Goal: Task Accomplishment & Management: Use online tool/utility

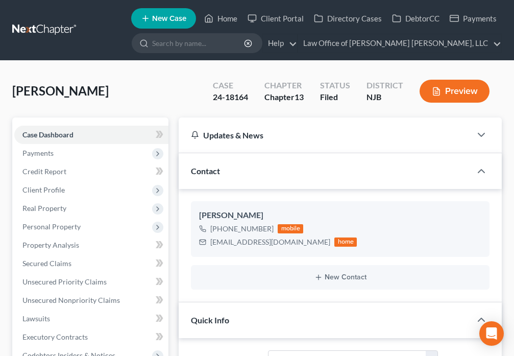
select select "10"
select select "6"
select select "0"
click at [219, 16] on link "Home" at bounding box center [220, 18] width 43 height 18
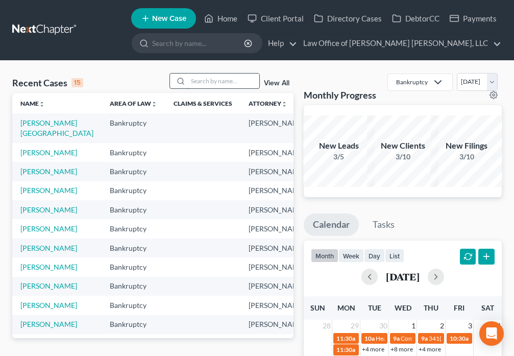
click at [204, 83] on input "search" at bounding box center [223, 81] width 71 height 15
type input "[PERSON_NAME]"
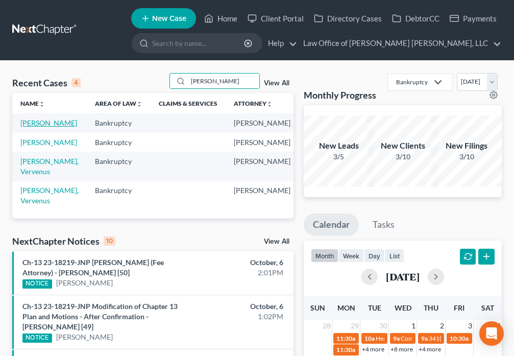
click at [24, 127] on link "[PERSON_NAME]" at bounding box center [48, 122] width 57 height 9
select select "6"
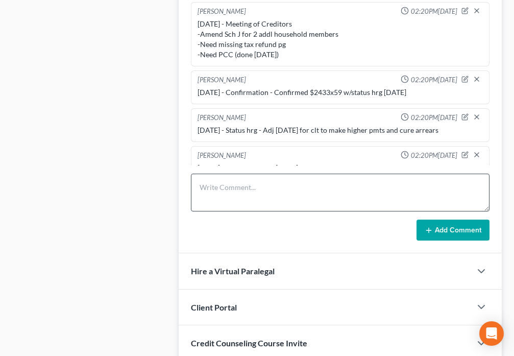
scroll to position [110, 0]
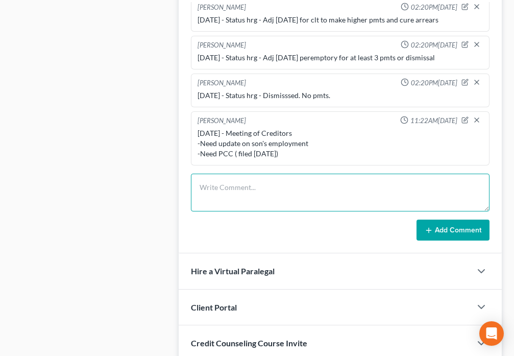
click at [255, 202] on textarea at bounding box center [340, 193] width 299 height 38
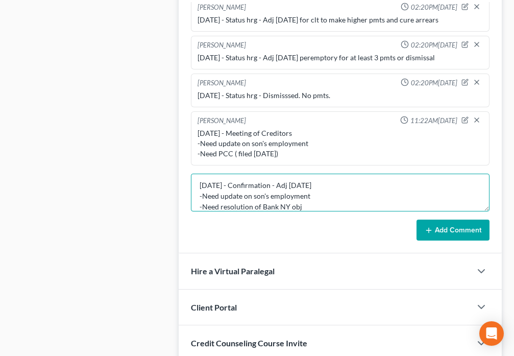
type textarea "[DATE] - Confirmation - Adj [DATE] -Need update on son's employment -Need resol…"
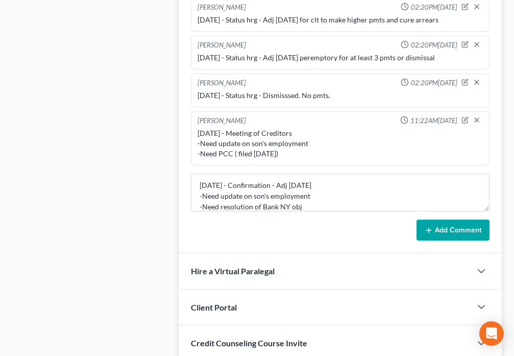
click at [423, 228] on button "Add Comment" at bounding box center [453, 230] width 73 height 21
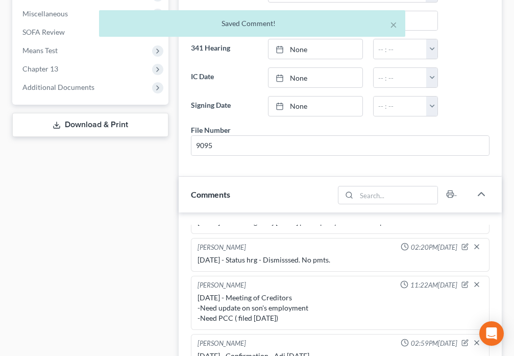
scroll to position [393, 0]
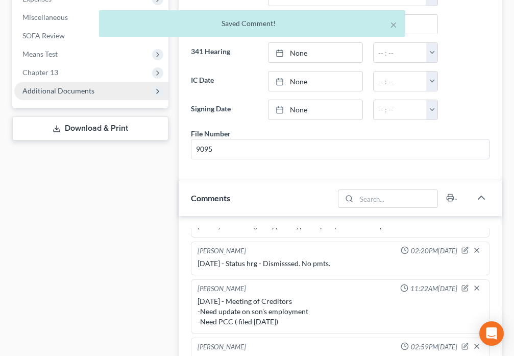
click at [38, 91] on span "Additional Documents" at bounding box center [58, 90] width 72 height 9
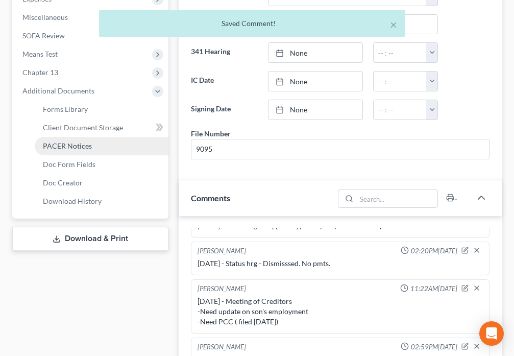
click at [82, 146] on span "PACER Notices" at bounding box center [67, 145] width 49 height 9
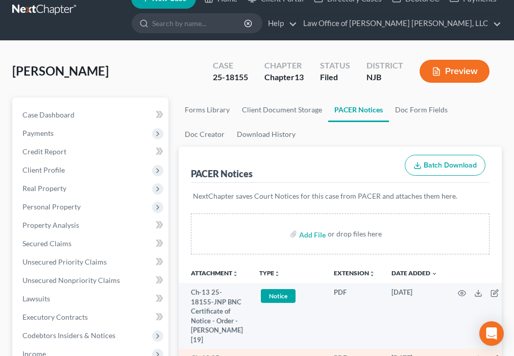
scroll to position [226, 0]
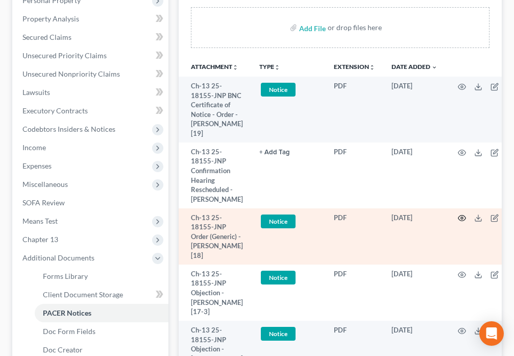
click at [458, 216] on icon "button" at bounding box center [462, 218] width 8 height 6
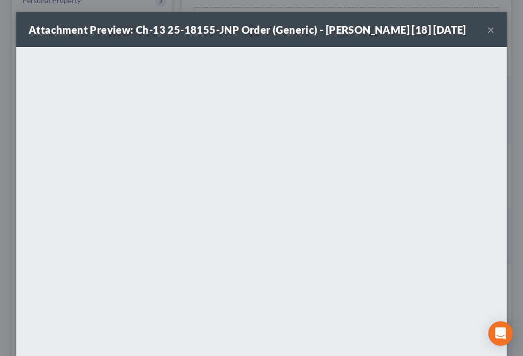
click at [487, 29] on button "×" at bounding box center [490, 29] width 7 height 12
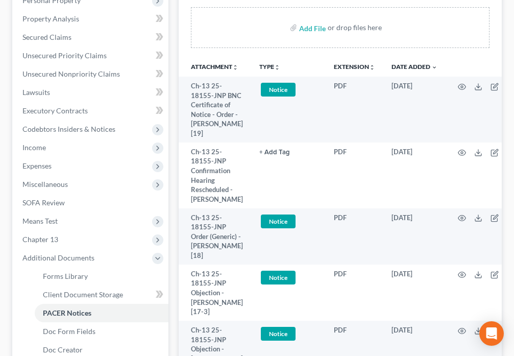
scroll to position [0, 0]
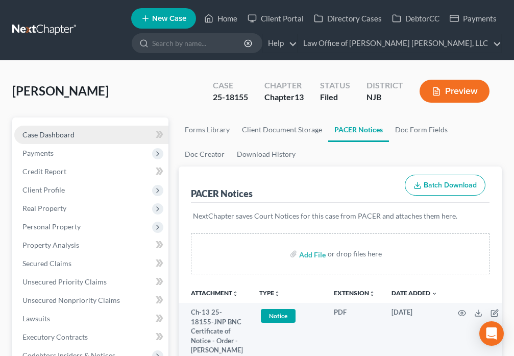
click at [83, 138] on link "Case Dashboard" at bounding box center [91, 135] width 154 height 18
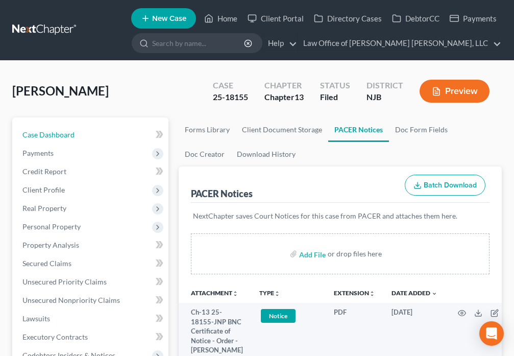
select select "6"
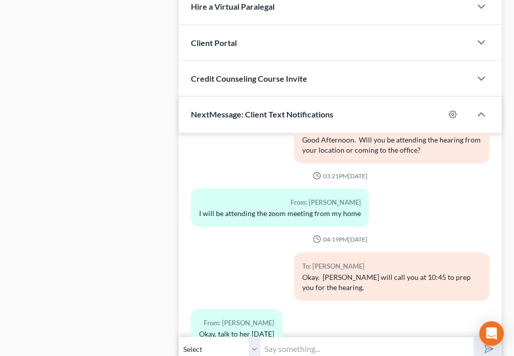
scroll to position [989, 0]
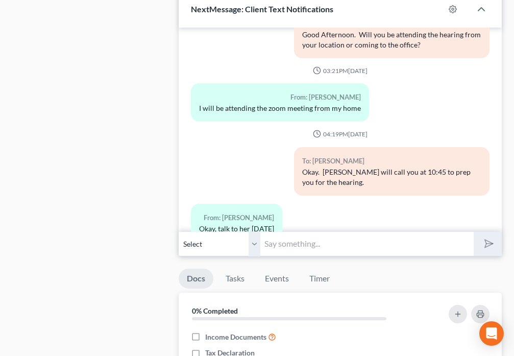
click at [335, 246] on input "text" at bounding box center [366, 243] width 213 height 25
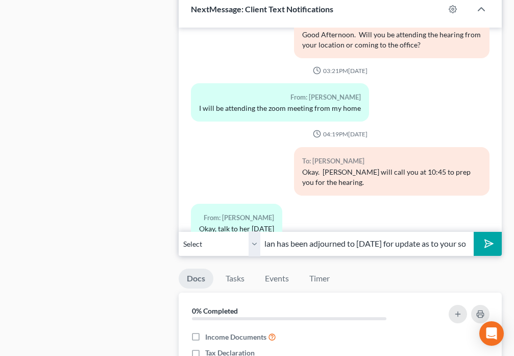
scroll to position [0, 343]
type input "Hi [PERSON_NAME], it's [PERSON_NAME] from [PERSON_NAME]'s office. Confirmation …"
click at [483, 245] on icon "submit" at bounding box center [487, 243] width 14 height 14
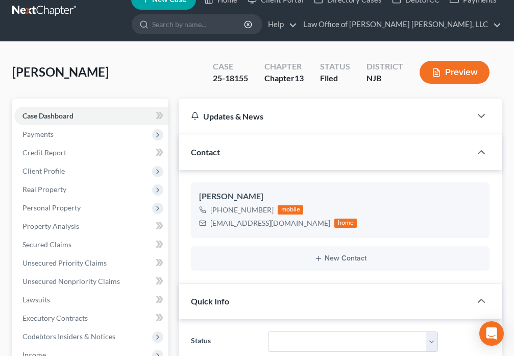
scroll to position [0, 0]
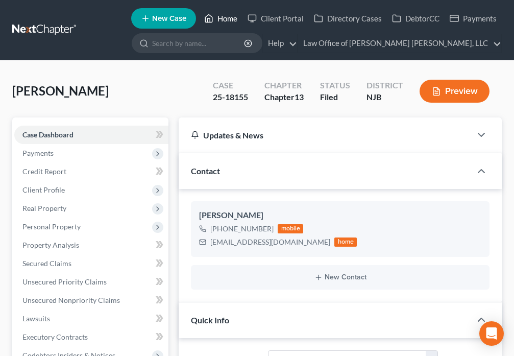
click at [213, 20] on icon at bounding box center [208, 18] width 9 height 12
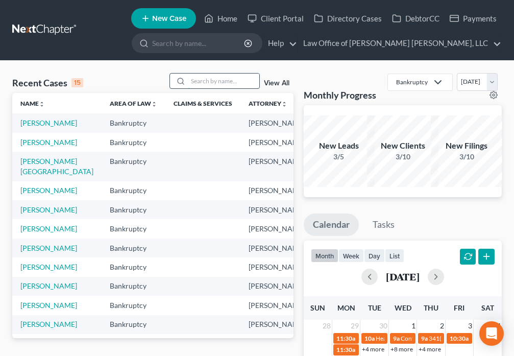
click at [217, 83] on input "search" at bounding box center [223, 81] width 71 height 15
type input "[PERSON_NAME]"
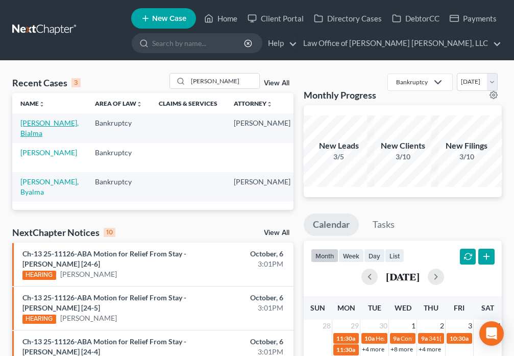
click at [32, 129] on link "[PERSON_NAME], Bialma" at bounding box center [49, 127] width 58 height 19
select select "6"
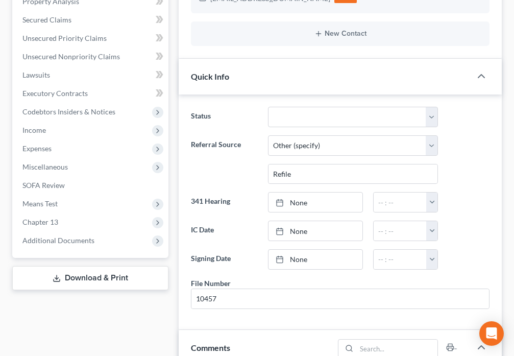
scroll to position [286, 0]
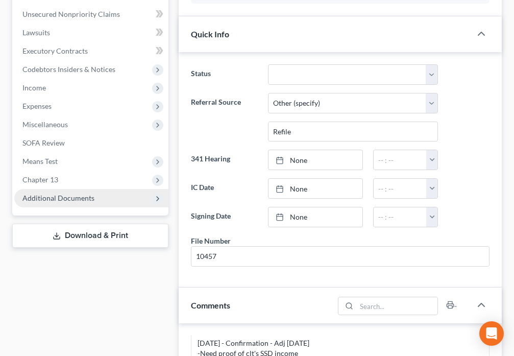
click at [78, 198] on span "Additional Documents" at bounding box center [58, 197] width 72 height 9
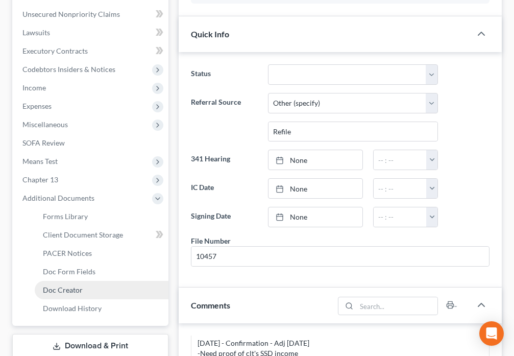
click at [75, 290] on span "Doc Creator" at bounding box center [63, 289] width 40 height 9
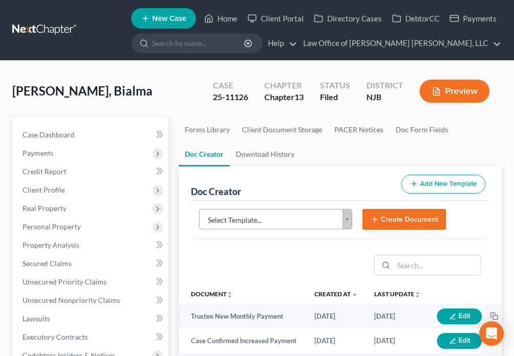
click at [348, 221] on body "Home New Case Client Portal Directory Cases DebtorCC Payments Law Office of [PE…" at bounding box center [257, 341] width 514 height 683
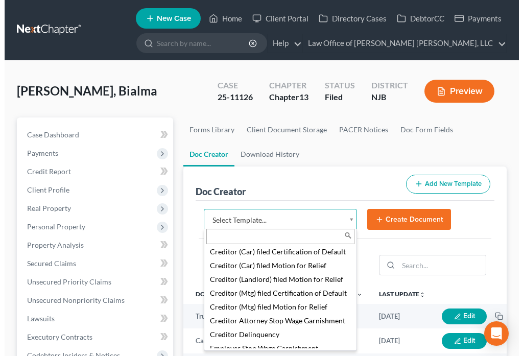
scroll to position [739, 0]
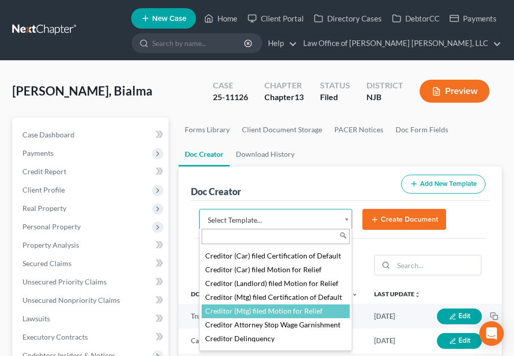
select select "88565"
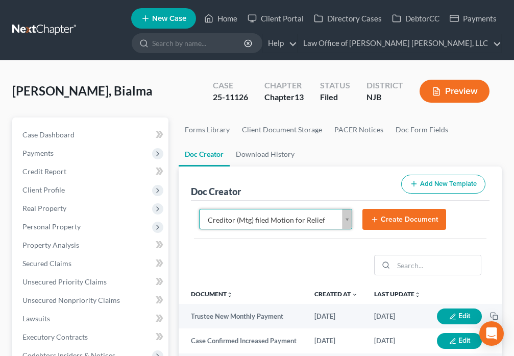
click at [373, 213] on button "Create Document" at bounding box center [404, 219] width 84 height 21
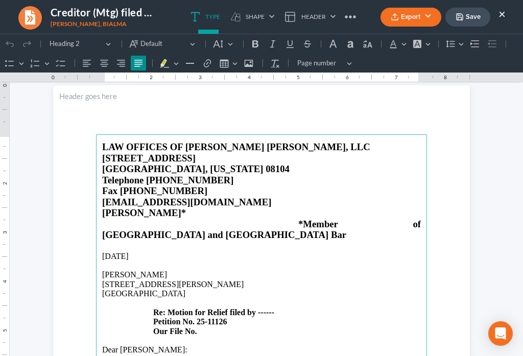
scroll to position [47, 0]
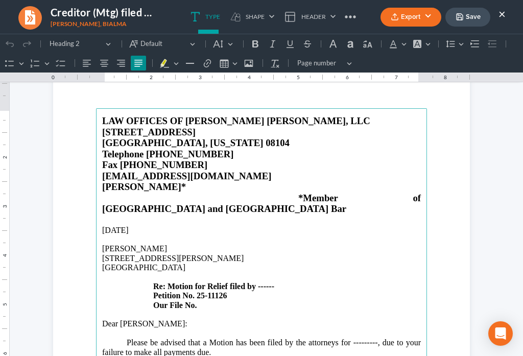
click at [272, 270] on p "[STREET_ADDRESS][PERSON_NAME] Re: Motion for Relief filed by ------ Petition No…" at bounding box center [261, 282] width 319 height 56
click at [269, 282] on strong "Re: Motion for Relief filed by ------" at bounding box center [213, 286] width 121 height 9
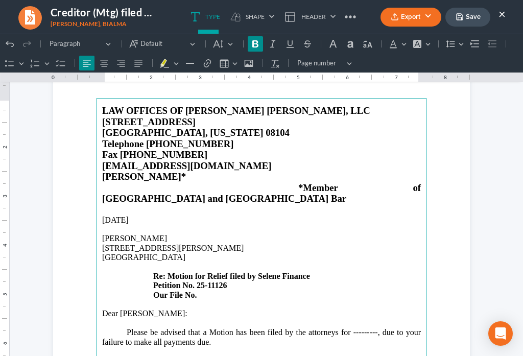
scroll to position [71, 0]
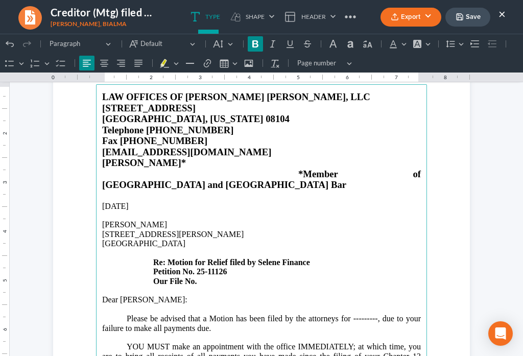
click at [373, 314] on p "Please be advised that a Motion has been filed by the attorneys for ---------, …" at bounding box center [261, 323] width 319 height 19
click at [323, 231] on p "[STREET_ADDRESS][PERSON_NAME] Re: Motion for Relief filed by Selene Finance Pet…" at bounding box center [261, 258] width 319 height 56
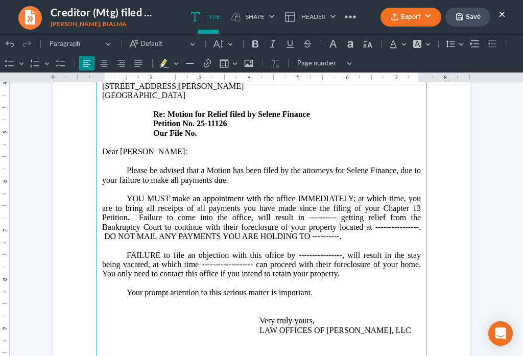
scroll to position [274, 0]
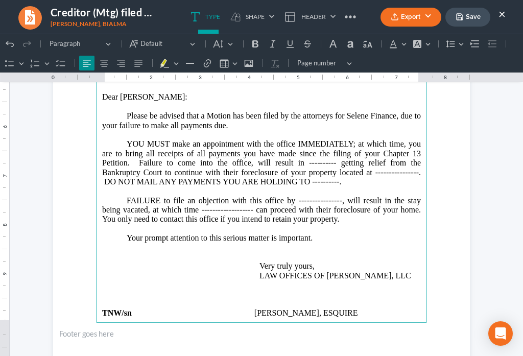
click at [331, 141] on p "YOU MUST make an appointment with the office IMMEDIATELY; at which time, you ar…" at bounding box center [261, 162] width 319 height 47
click at [414, 151] on p "YOU MUST make an appointment with the office IMMEDIATELY; at which time, you ar…" at bounding box center [261, 162] width 319 height 47
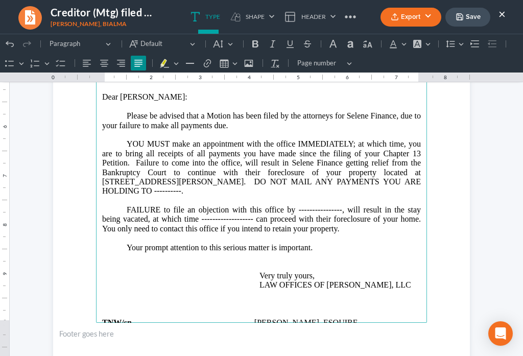
click at [378, 161] on p "YOU MUST make an appointment with the office IMMEDIATELY; at which time, you ar…" at bounding box center [261, 167] width 319 height 56
click at [335, 205] on p "FAILURE to file an objection with this office by ----------------, will result …" at bounding box center [261, 219] width 319 height 28
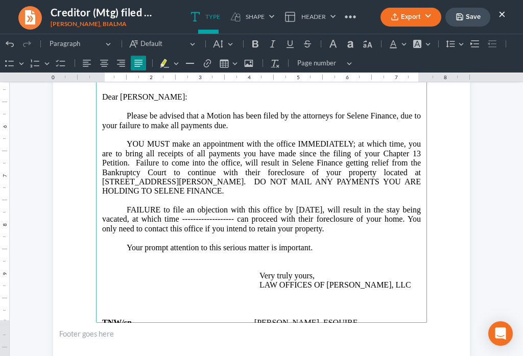
click at [248, 205] on p "FAILURE to file an objection with this office by [DATE], will result in the sta…" at bounding box center [261, 219] width 319 height 28
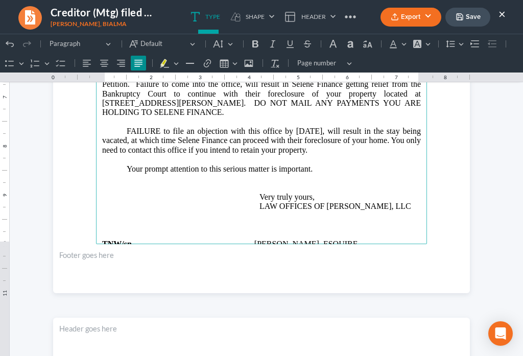
scroll to position [357, 0]
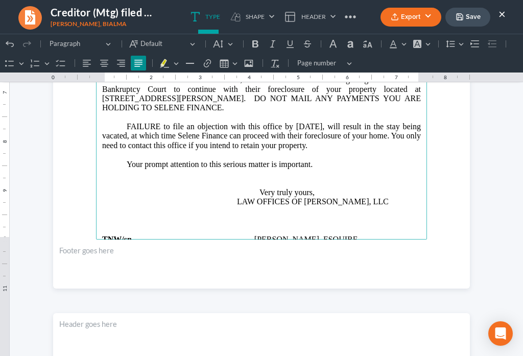
click at [325, 160] on p "Your prompt attention to this serious matter is important." at bounding box center [261, 164] width 319 height 9
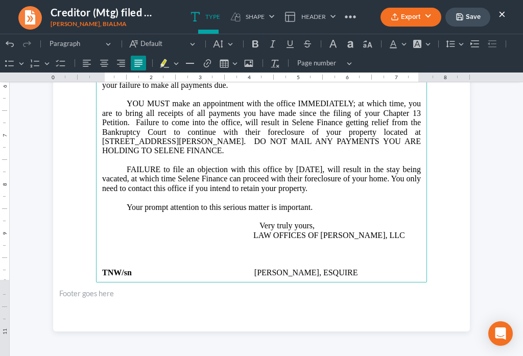
scroll to position [314, 0]
click at [105, 270] on main "LAW OFFICES OF [PERSON_NAME] [PERSON_NAME], LLC [STREET_ADDRESS][US_STATE] Tele…" at bounding box center [261, 61] width 331 height 441
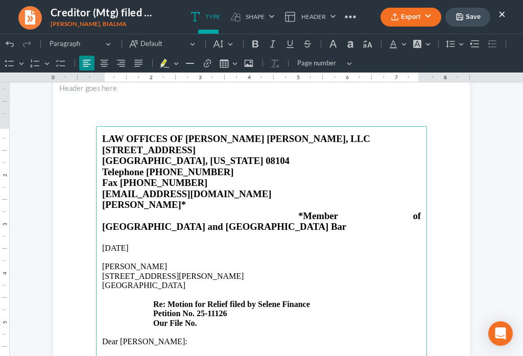
scroll to position [0, 0]
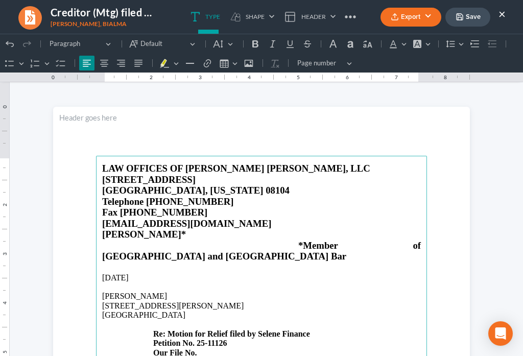
click at [462, 17] on icon "button" at bounding box center [459, 17] width 8 height 8
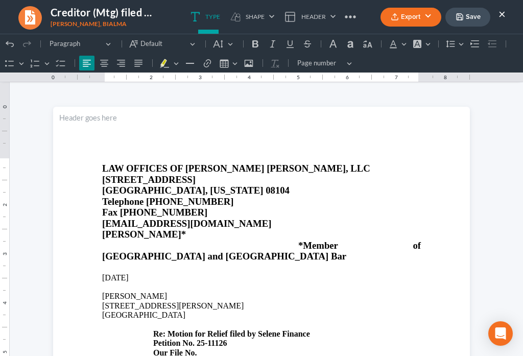
click at [398, 21] on button "Export" at bounding box center [410, 17] width 61 height 19
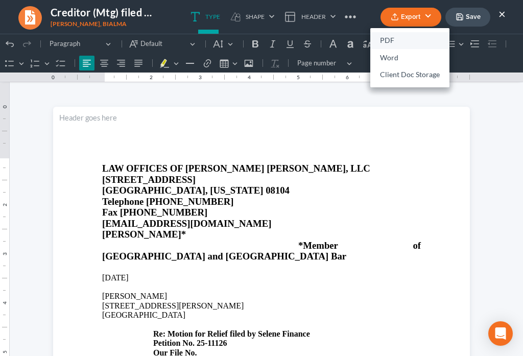
click at [392, 37] on link "PDF" at bounding box center [409, 40] width 79 height 17
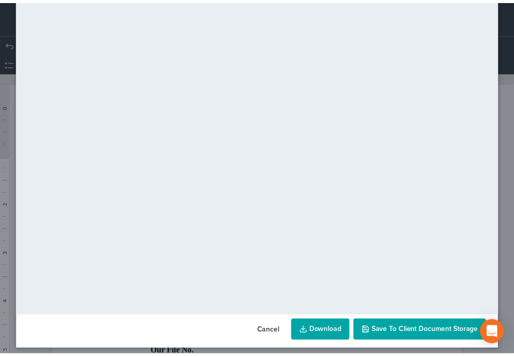
scroll to position [71, 0]
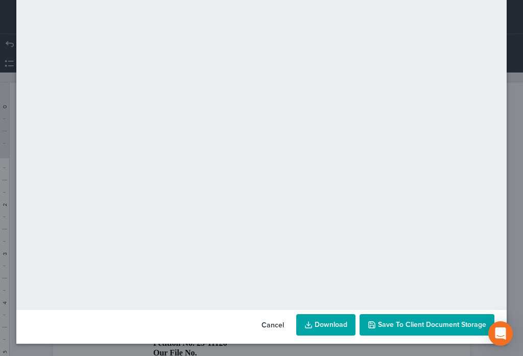
click at [437, 329] on button "Save to Client Document Storage" at bounding box center [426, 324] width 135 height 21
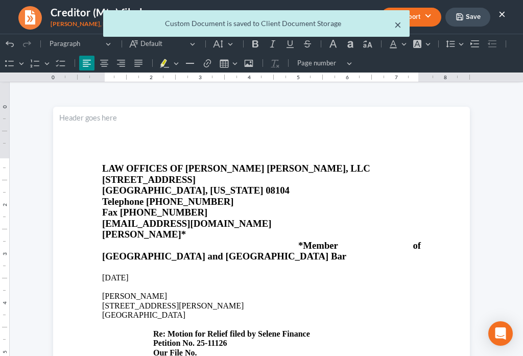
click at [397, 26] on button "×" at bounding box center [397, 24] width 7 height 12
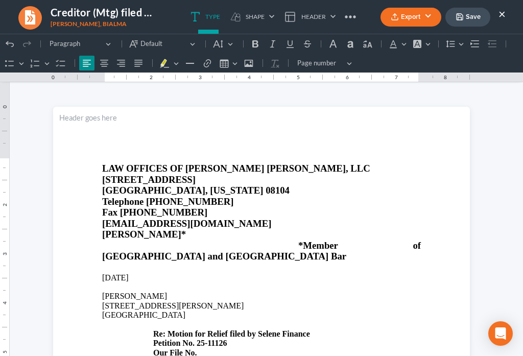
click at [501, 13] on button "×" at bounding box center [501, 14] width 7 height 12
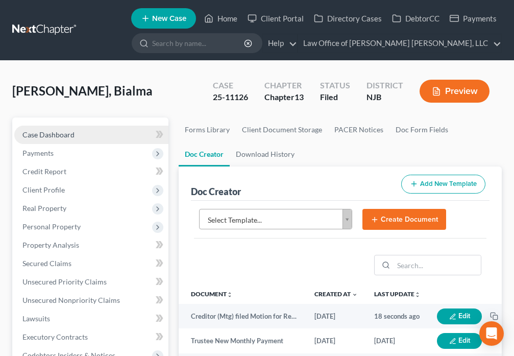
click at [51, 136] on span "Case Dashboard" at bounding box center [48, 134] width 52 height 9
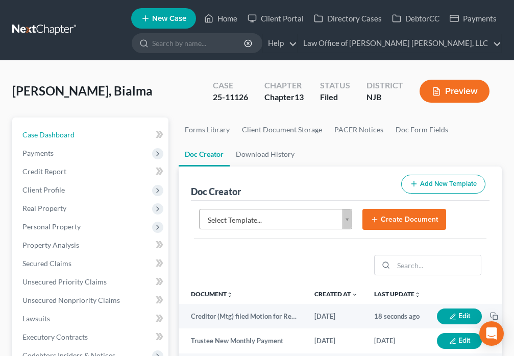
select select "6"
